Goal: Information Seeking & Learning: Stay updated

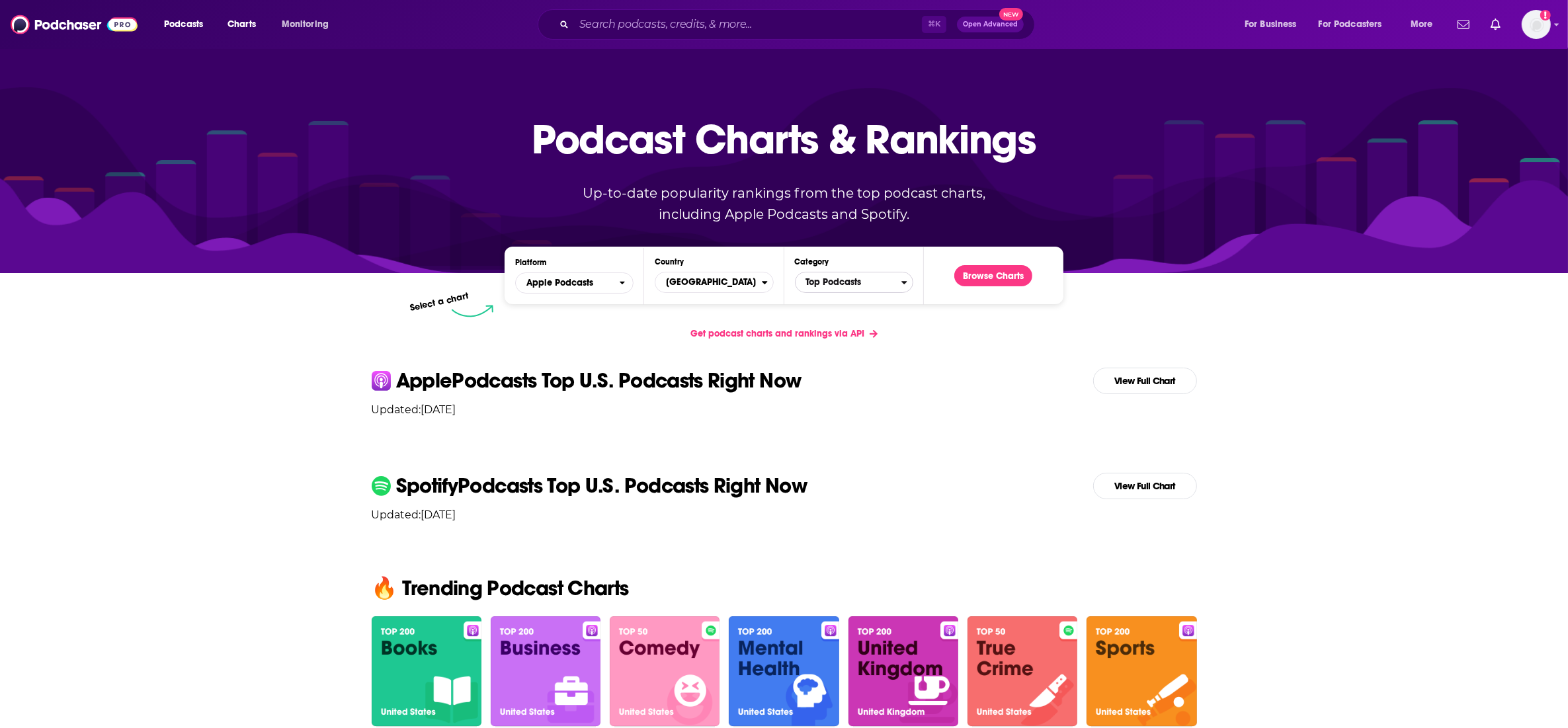
click at [843, 285] on span "Top Podcasts" at bounding box center [849, 282] width 106 height 22
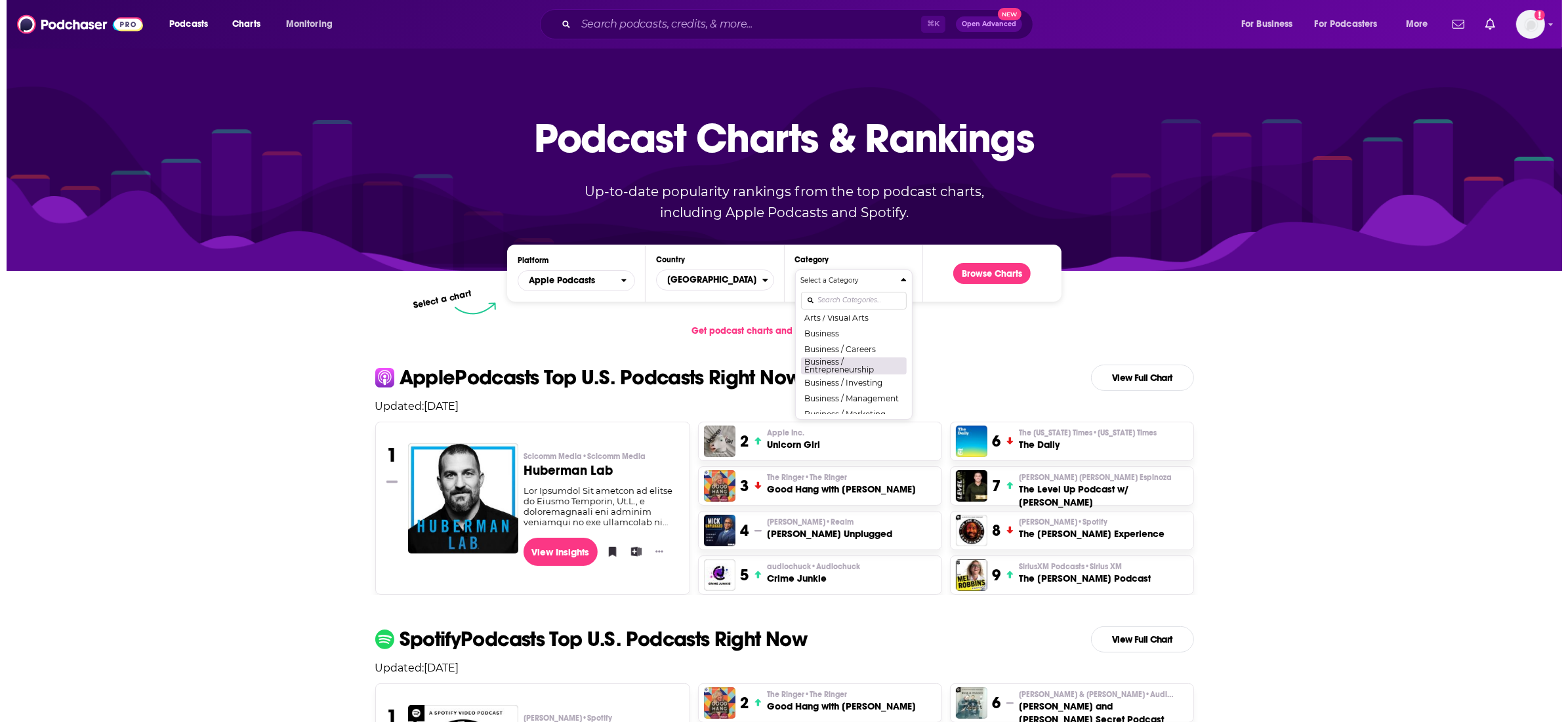
scroll to position [169, 0]
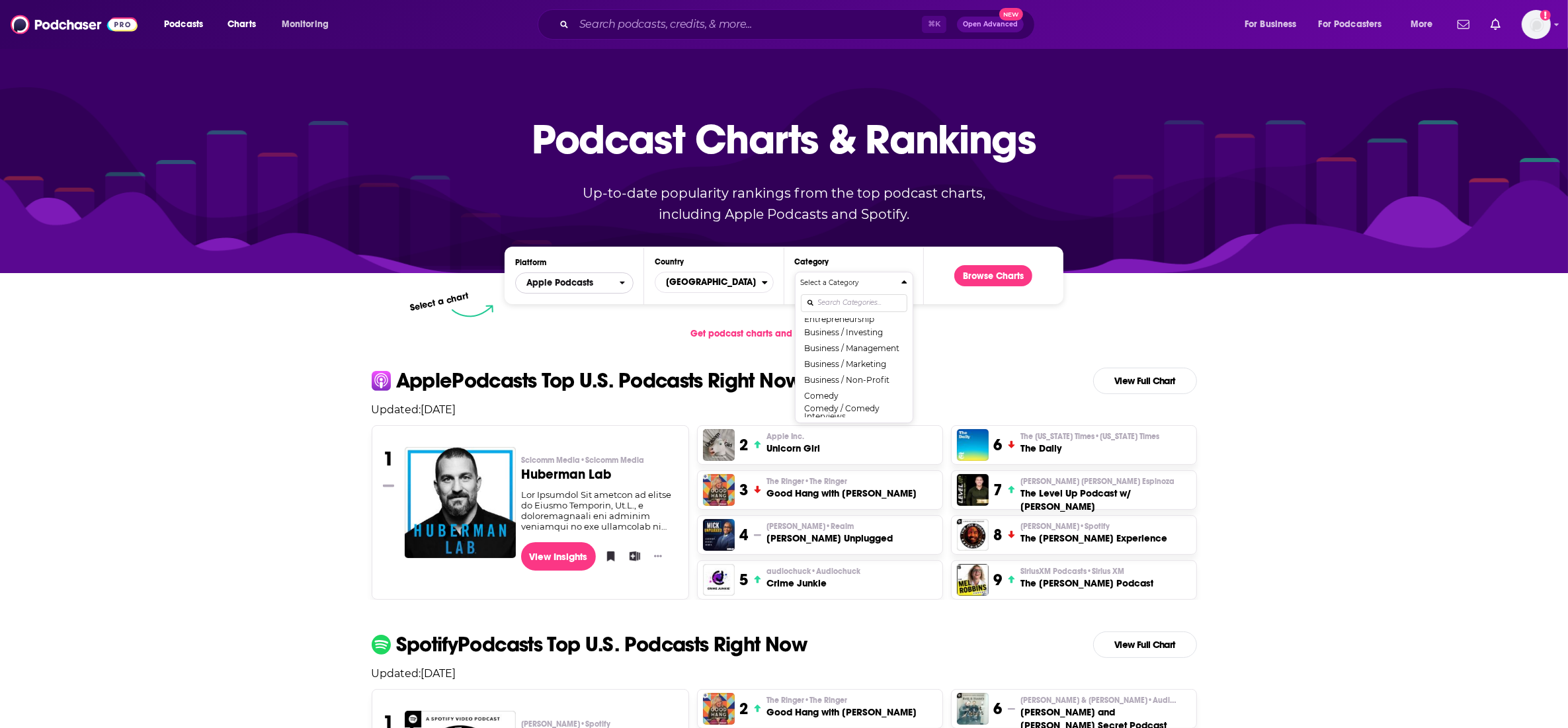
click at [577, 290] on span "Apple Podcasts" at bounding box center [568, 283] width 103 height 22
click at [695, 291] on span "[GEOGRAPHIC_DATA]" at bounding box center [708, 282] width 106 height 22
click at [703, 305] on input "Countries" at bounding box center [713, 303] width 107 height 18
type input "sin"
click at [686, 322] on button "[GEOGRAPHIC_DATA]" at bounding box center [713, 326] width 107 height 16
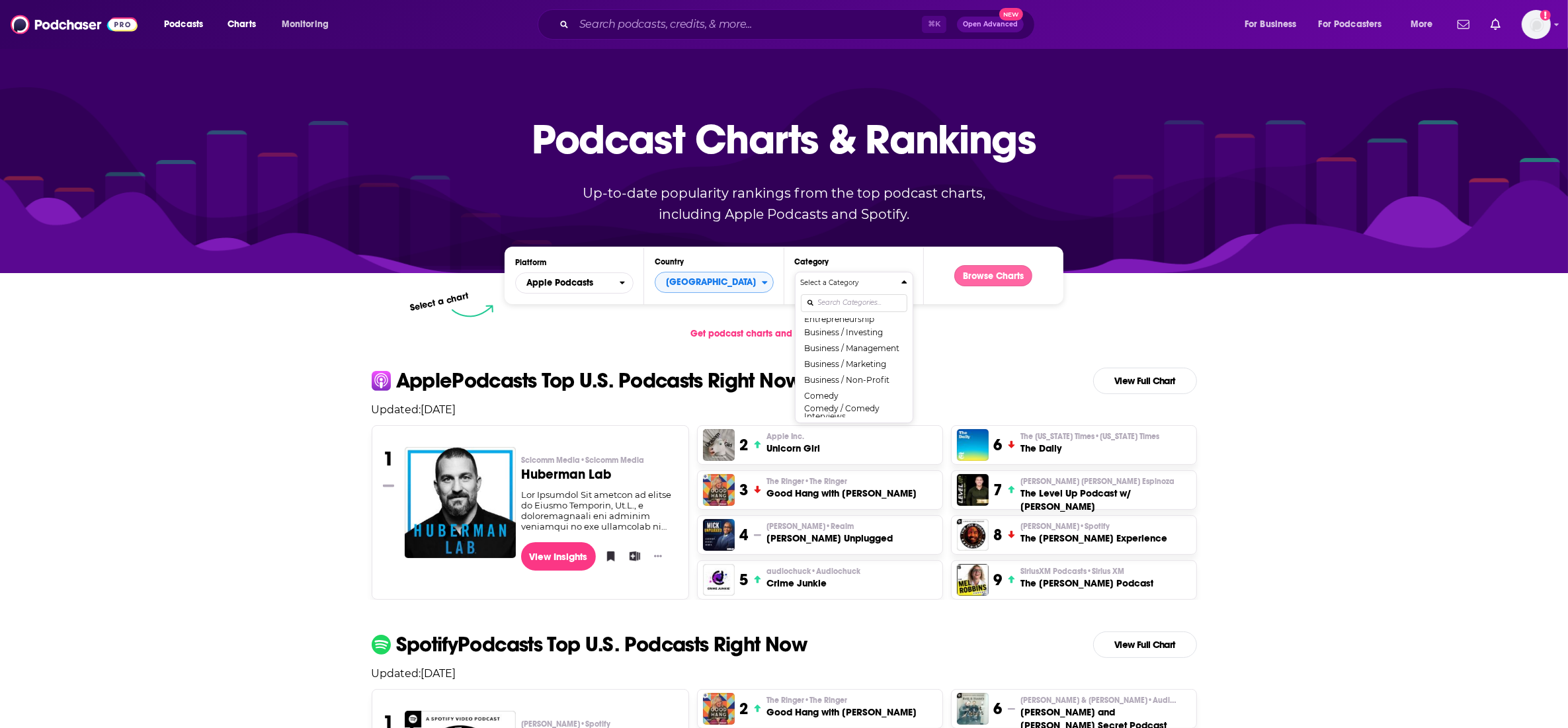
click at [976, 280] on button "Browse Charts" at bounding box center [994, 276] width 78 height 21
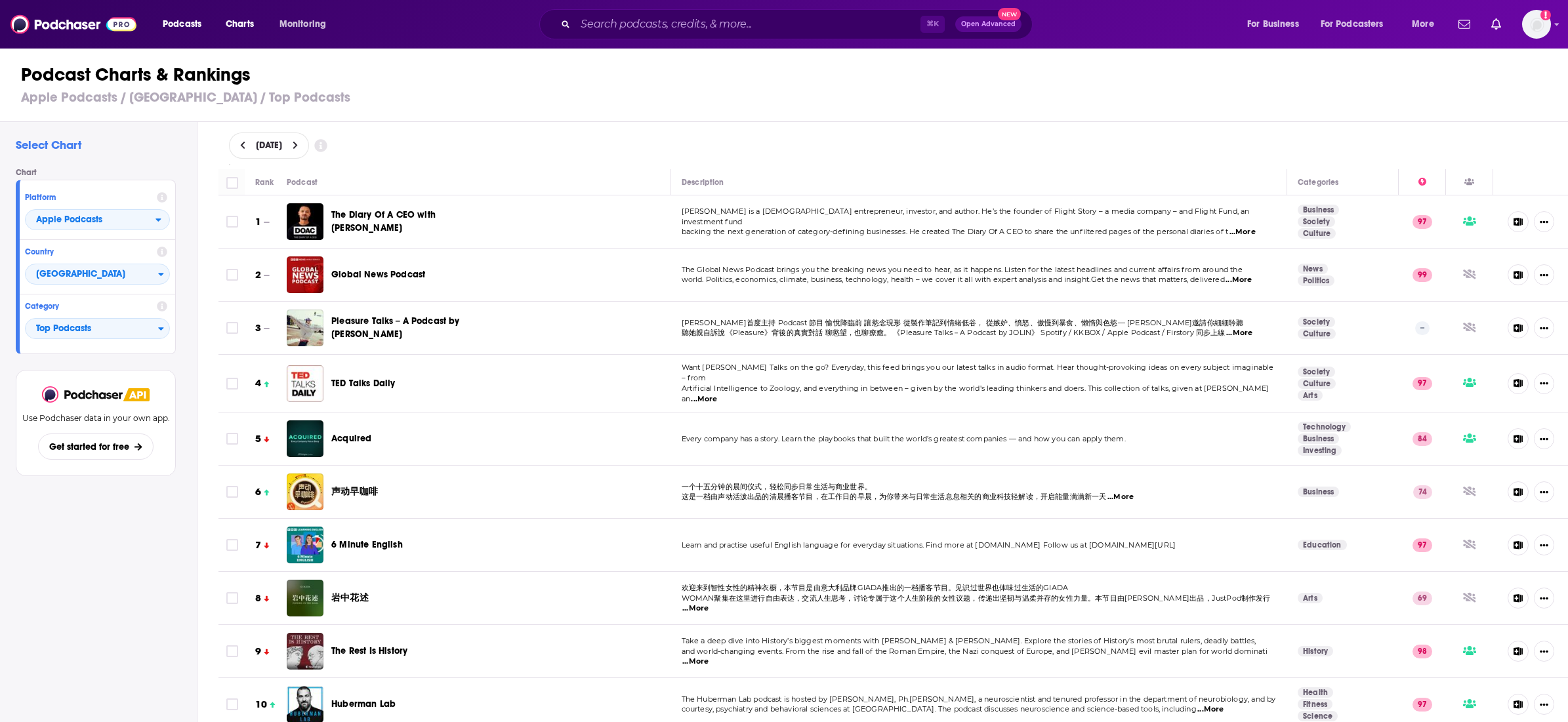
click at [1264, 108] on div "Podcast Charts & Rankings Apple Podcasts / [GEOGRAPHIC_DATA] / Top Podcasts" at bounding box center [789, 84] width 1579 height 75
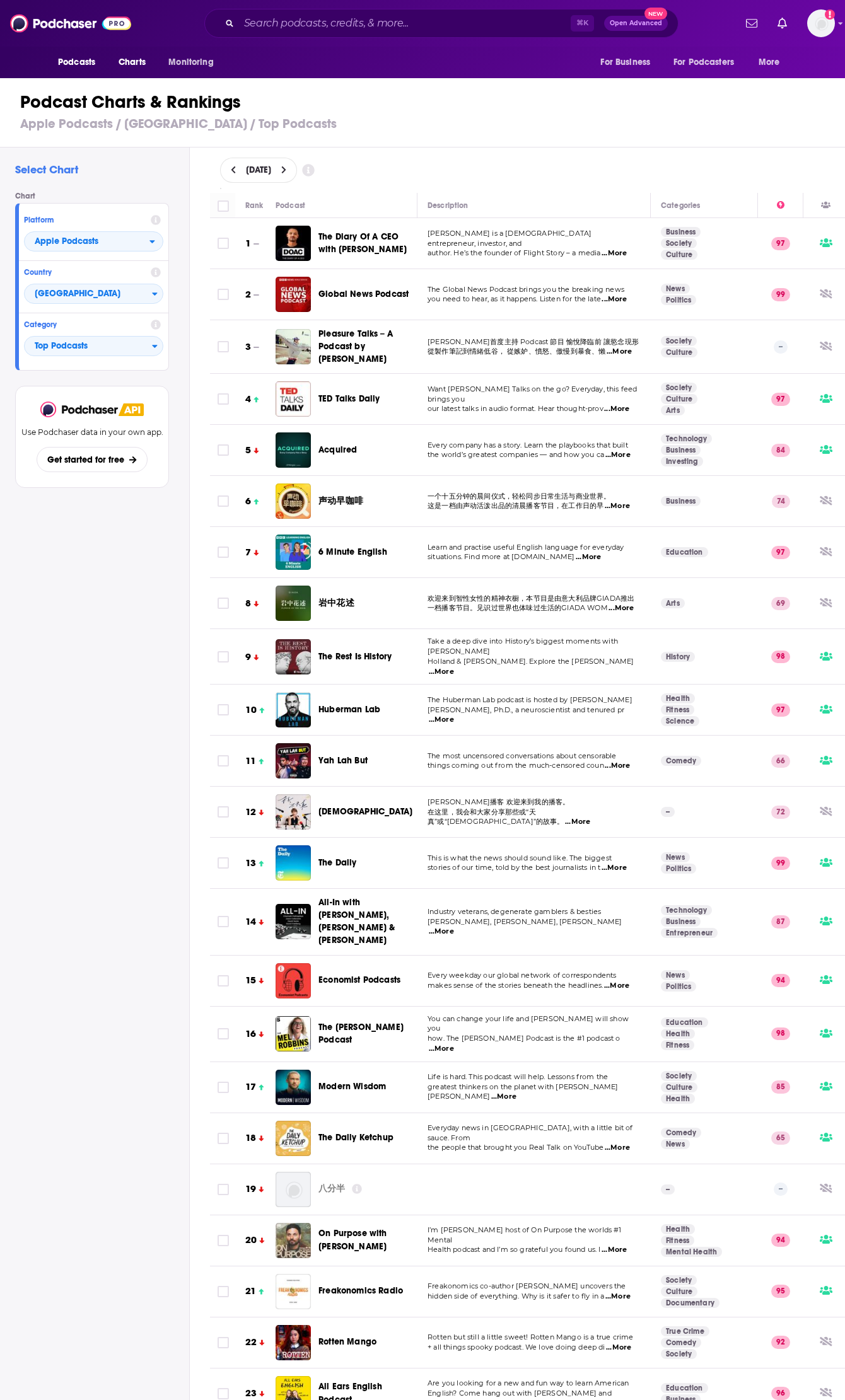
click at [286, 167] on icon at bounding box center [284, 170] width 4 height 8
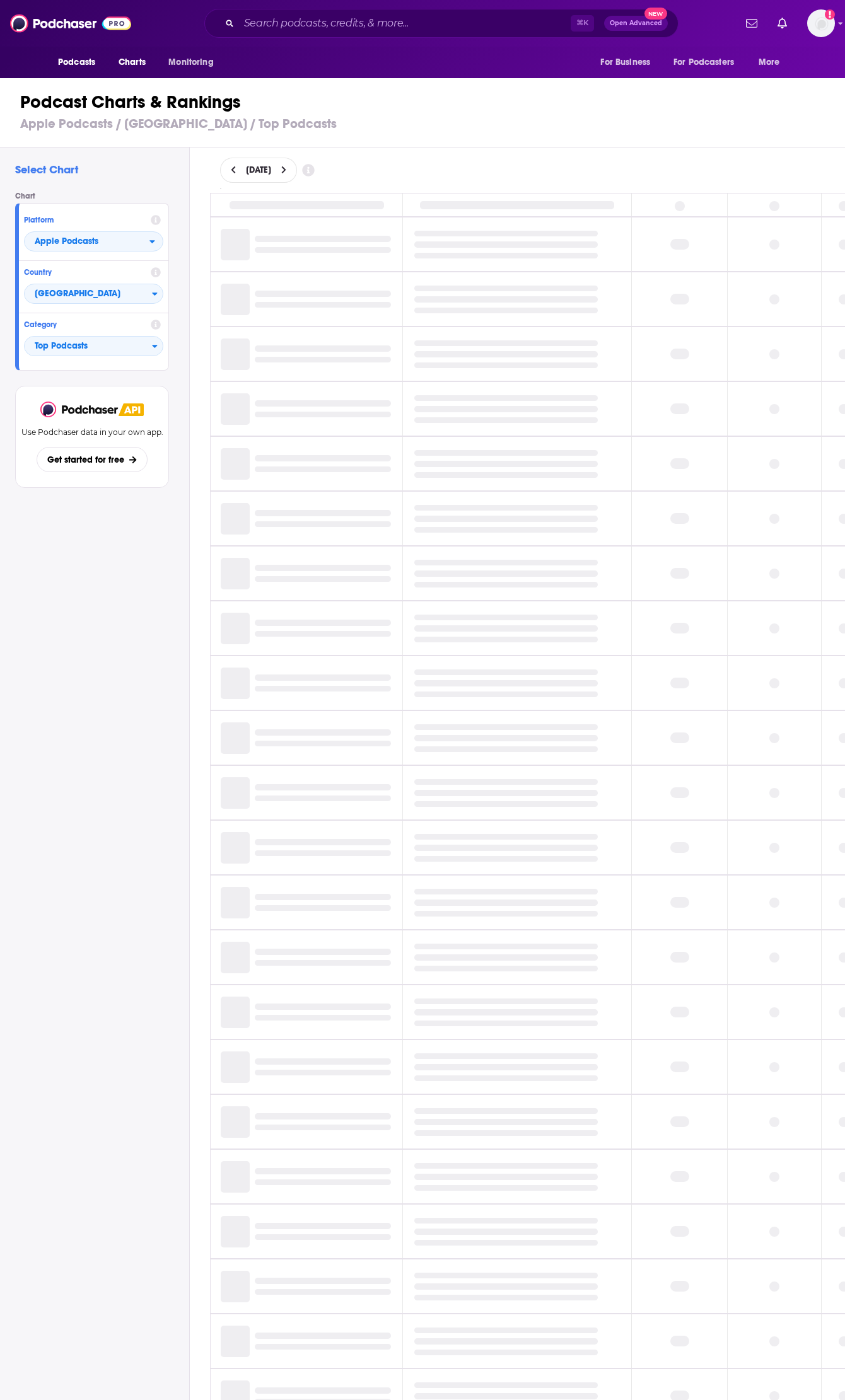
click at [234, 172] on icon at bounding box center [233, 170] width 4 height 8
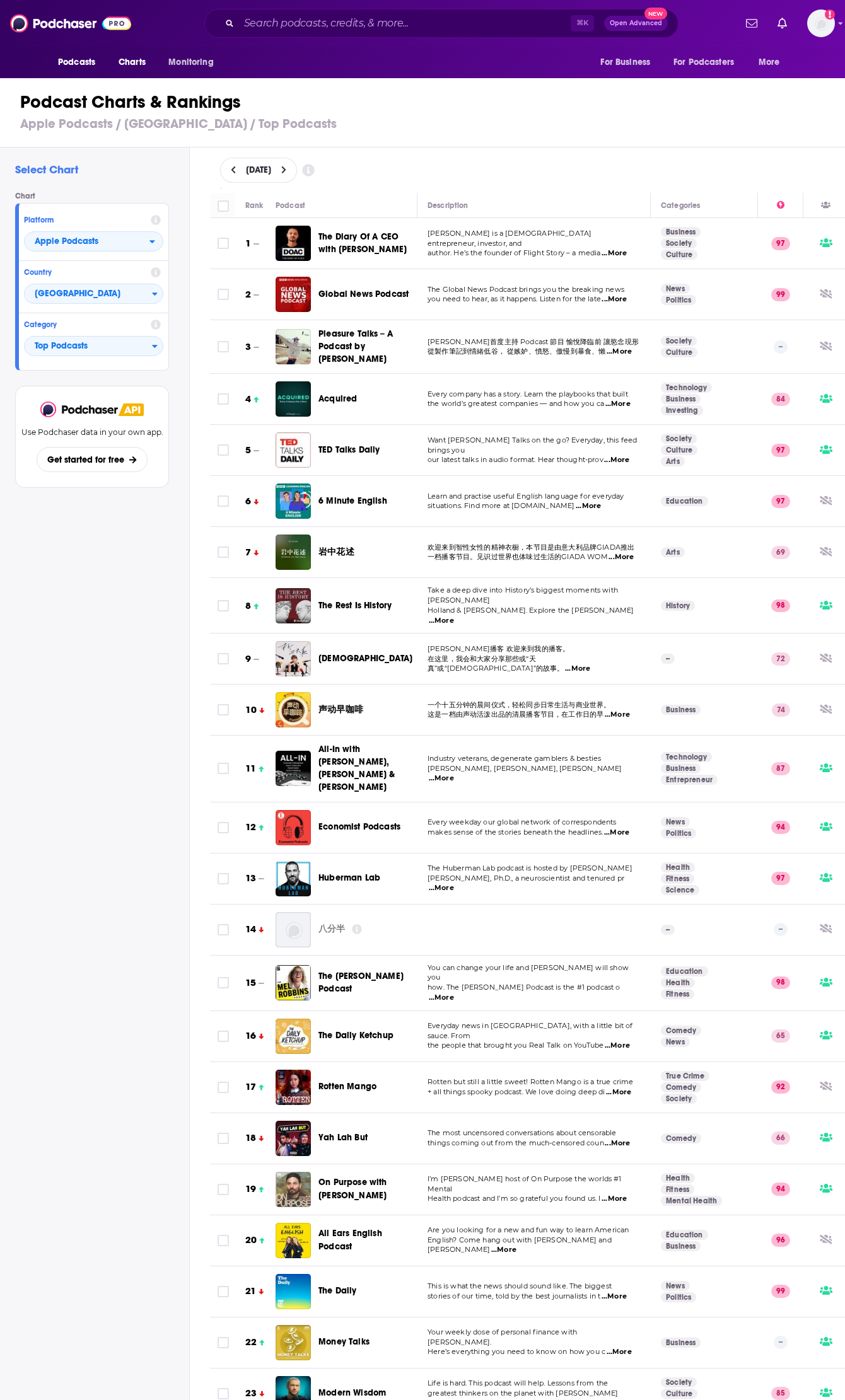
click at [229, 168] on button at bounding box center [234, 170] width 14 height 11
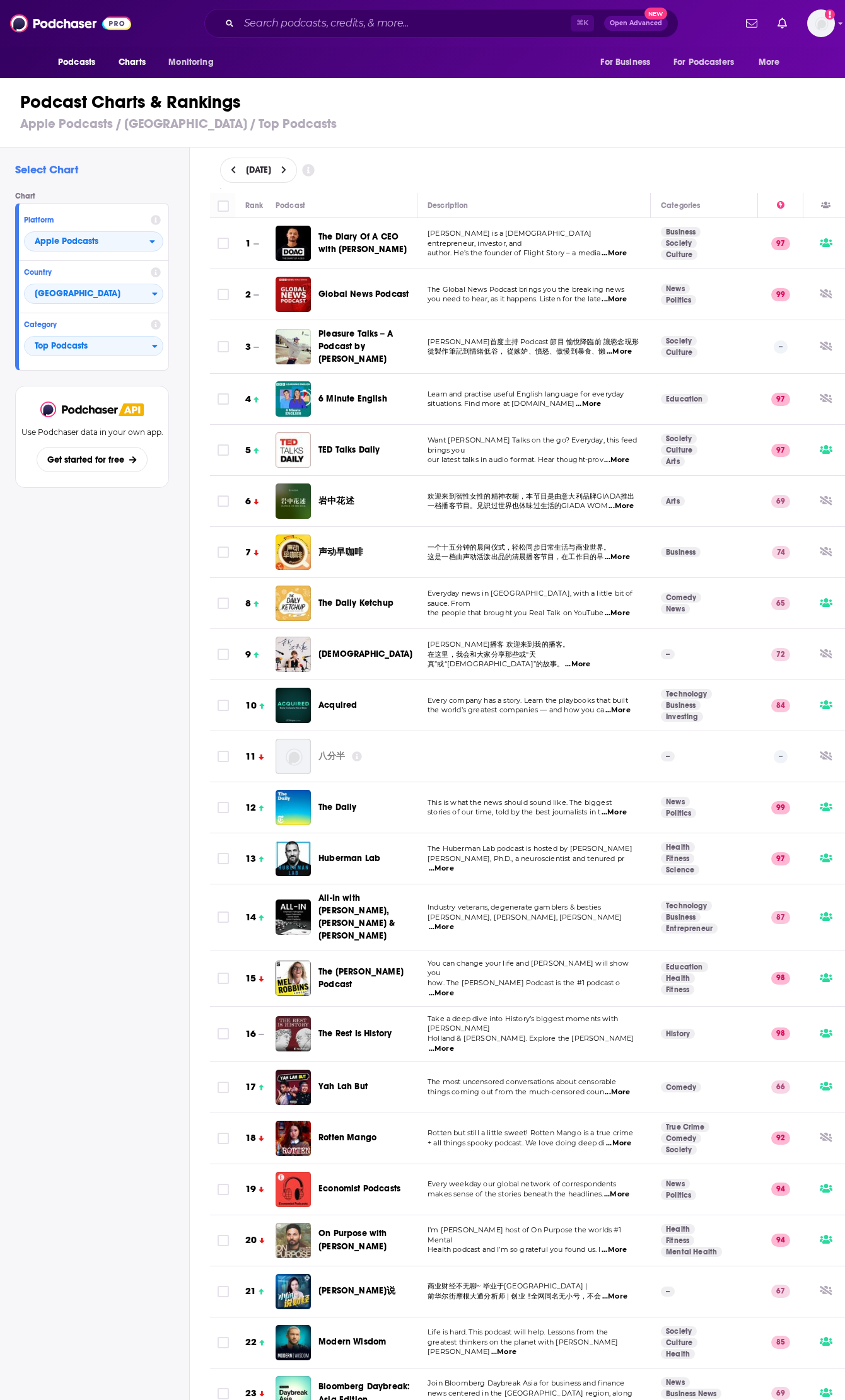
click at [234, 168] on icon at bounding box center [234, 170] width 6 height 9
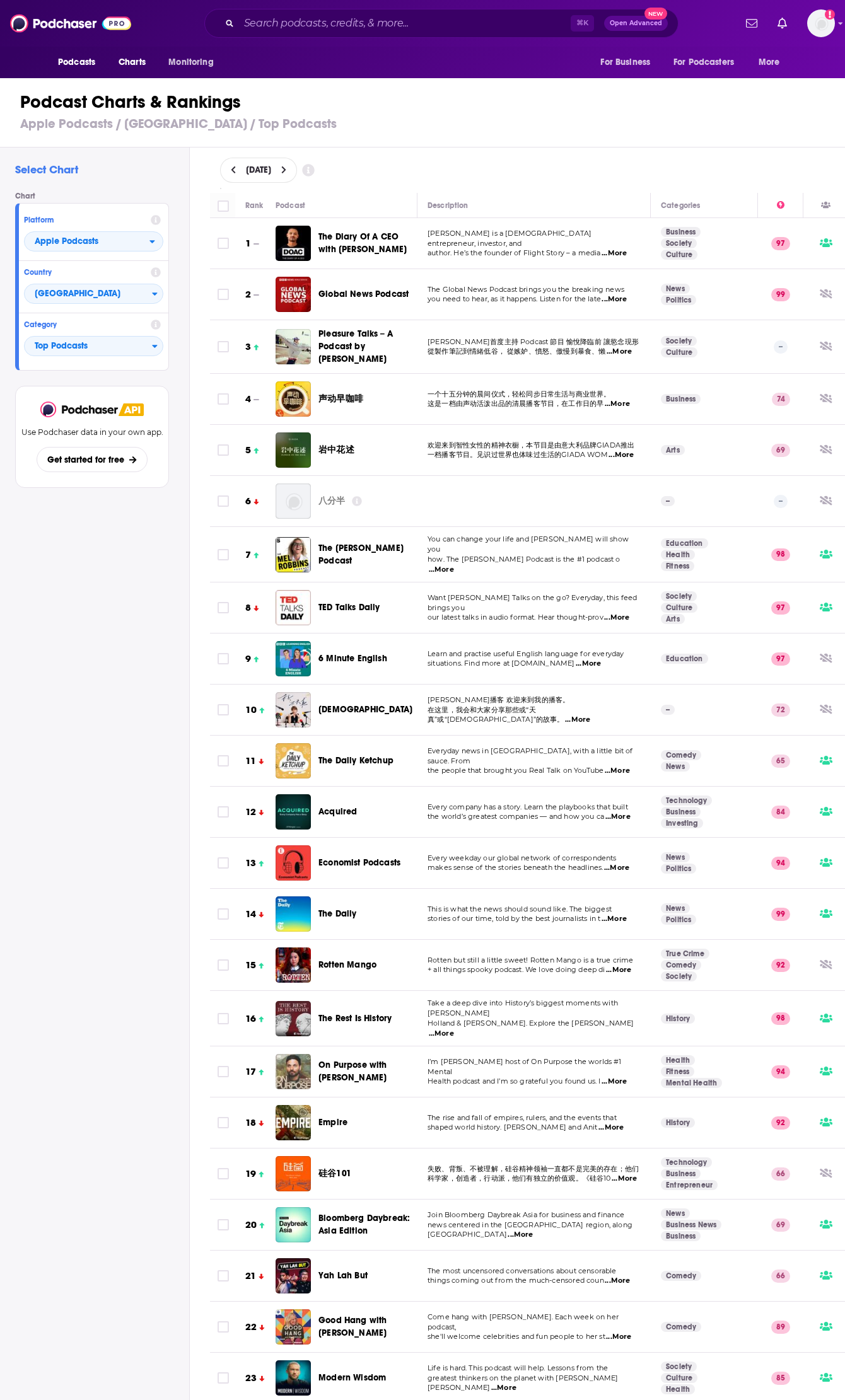
click at [237, 170] on button at bounding box center [234, 170] width 14 height 11
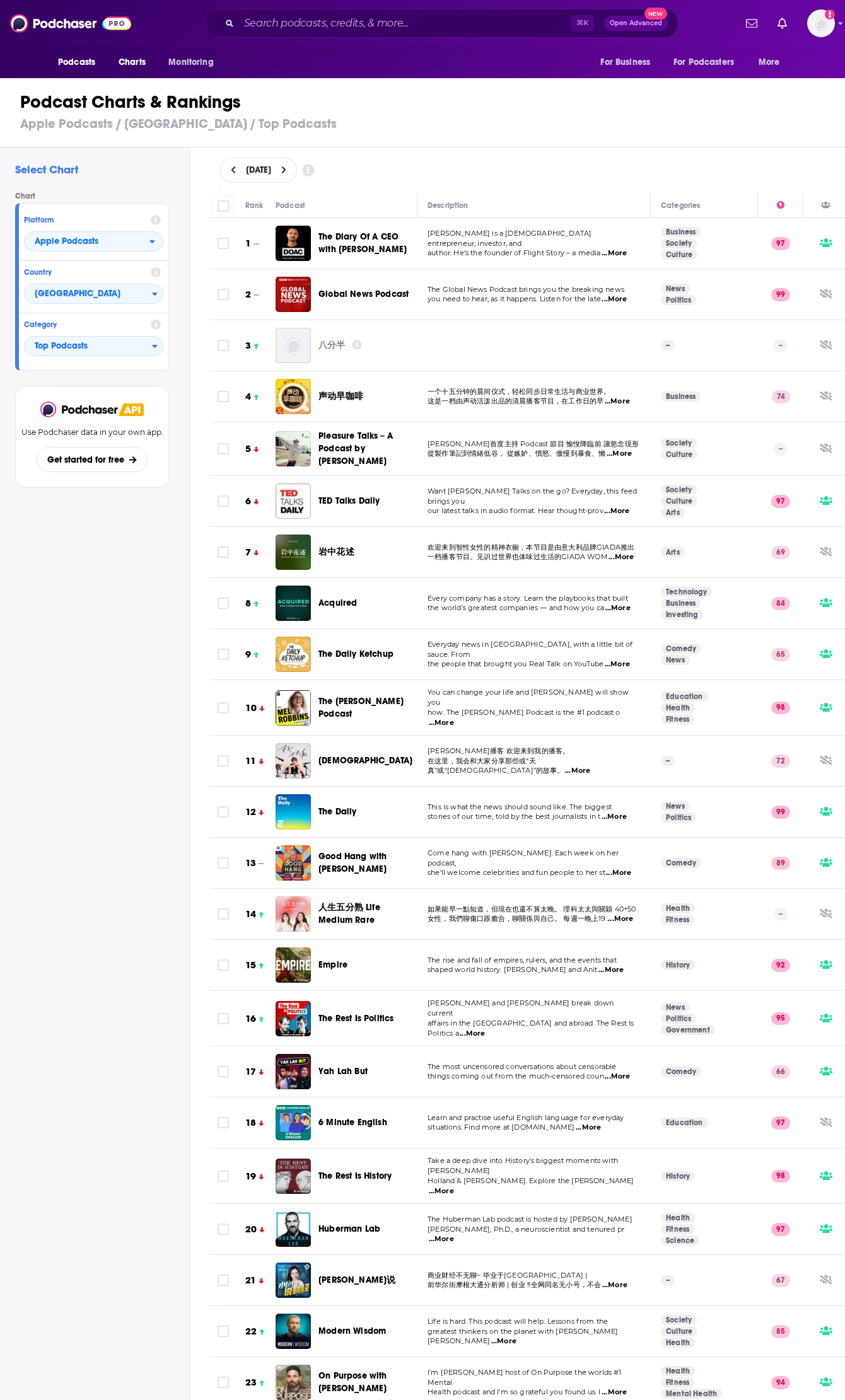
click at [232, 167] on icon at bounding box center [234, 170] width 6 height 9
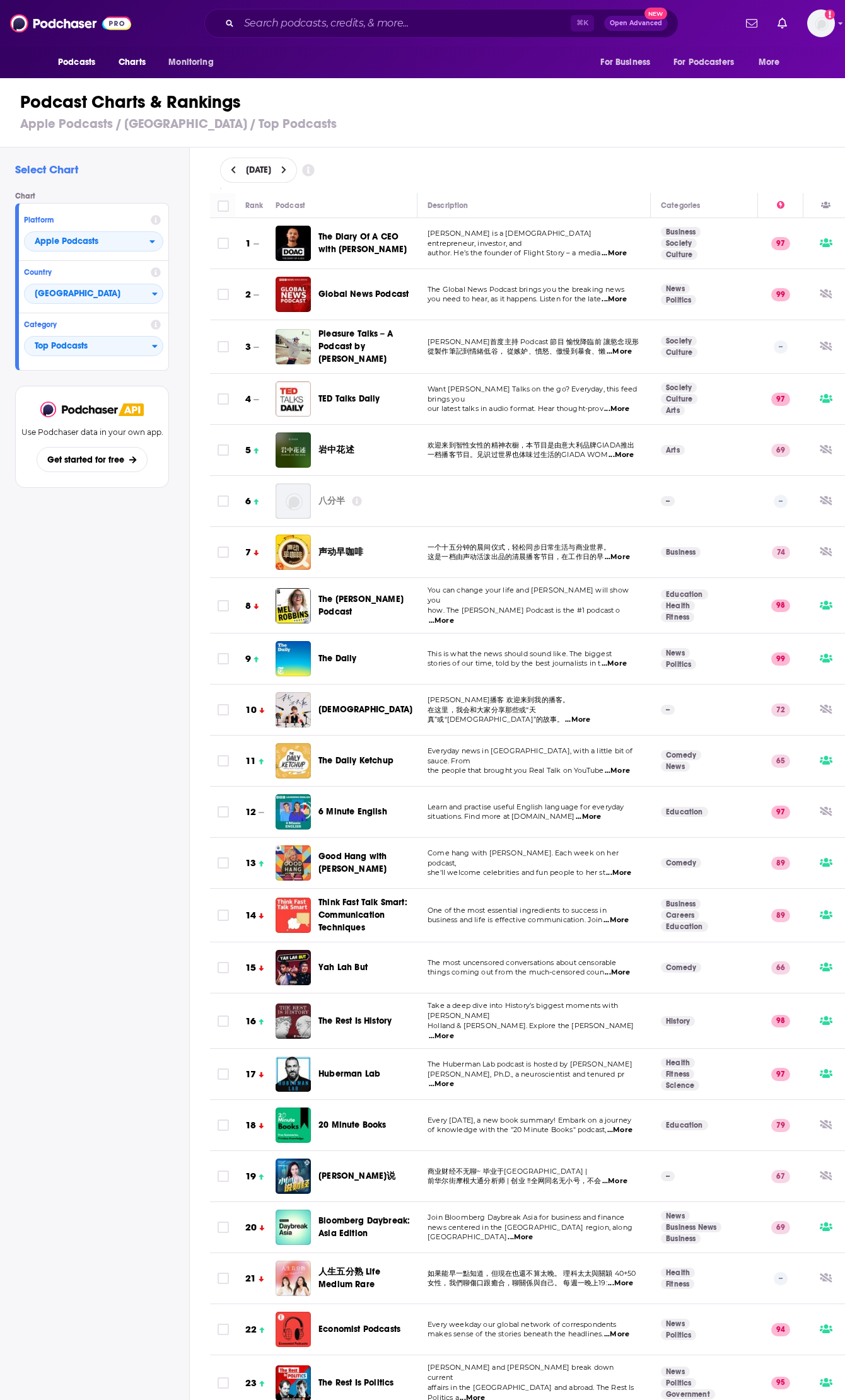
click at [232, 168] on icon at bounding box center [233, 170] width 4 height 8
